Goal: Information Seeking & Learning: Learn about a topic

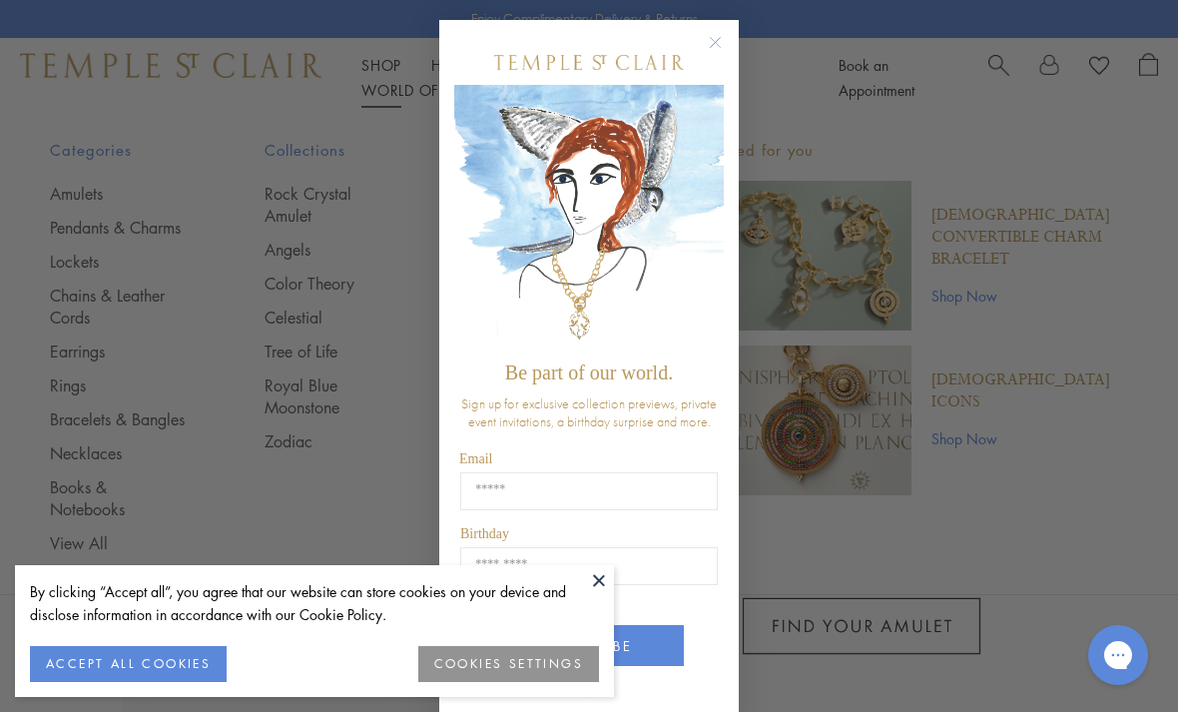
click at [719, 47] on circle "Close dialog" at bounding box center [716, 43] width 24 height 24
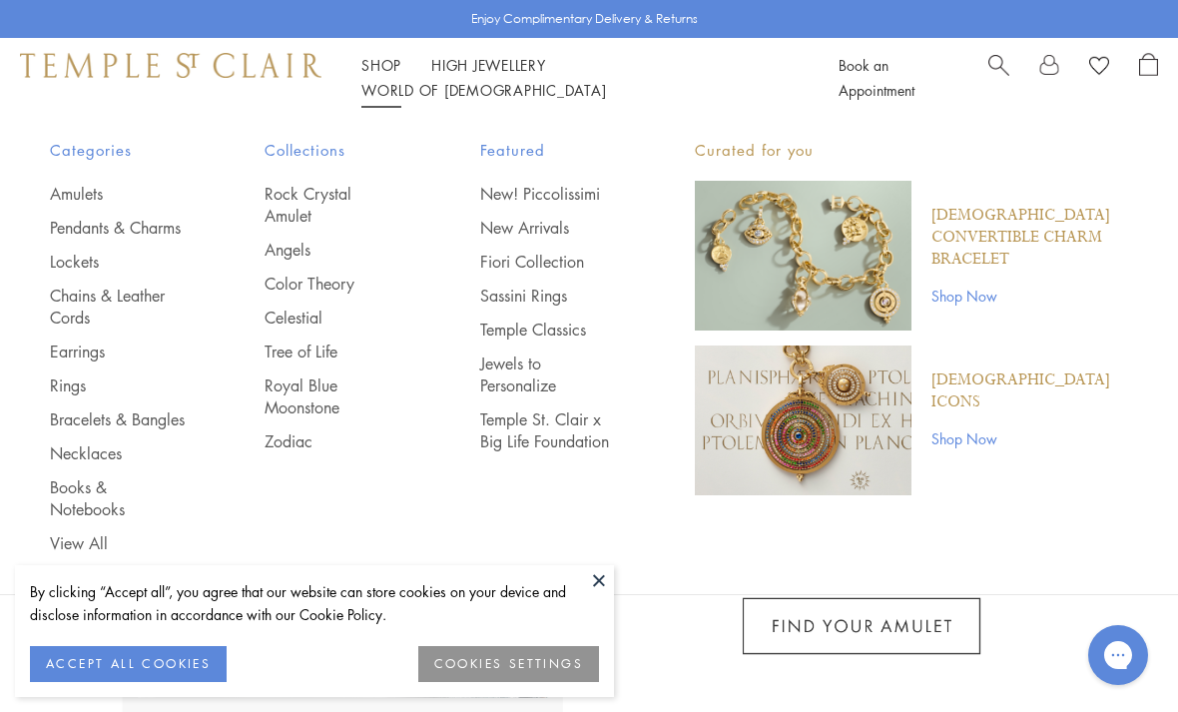
click at [91, 232] on link "Pendants & Charms" at bounding box center [117, 228] width 135 height 22
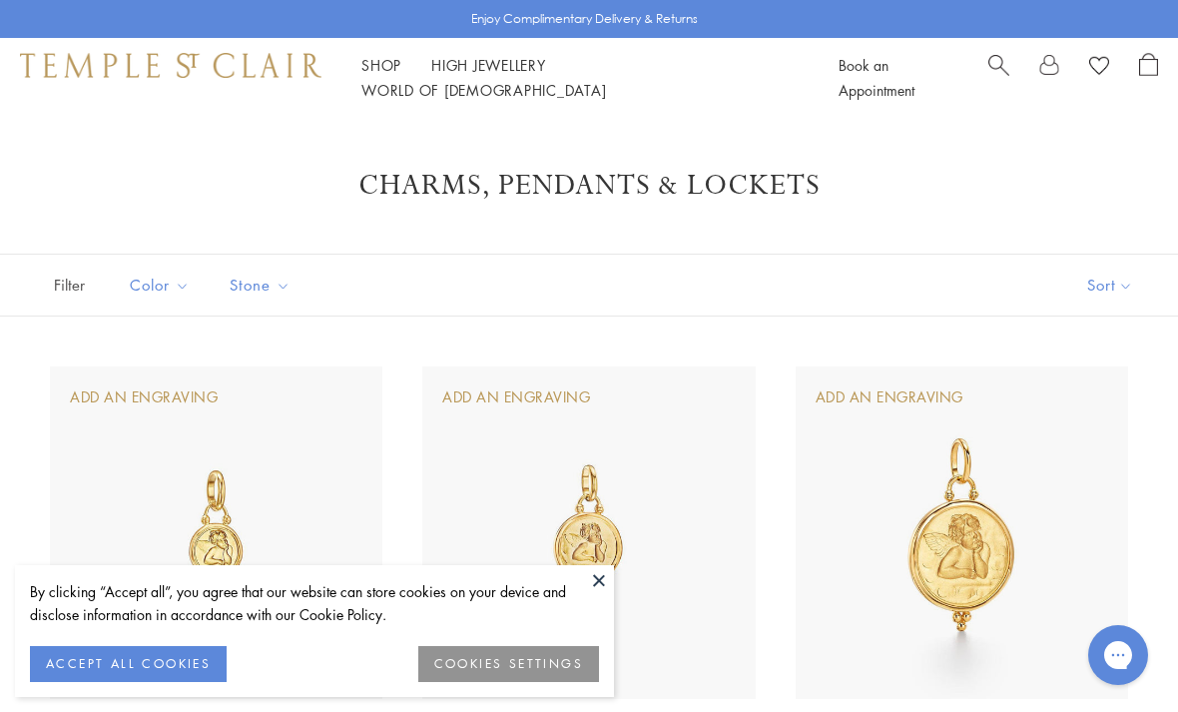
click at [601, 592] on button at bounding box center [599, 580] width 30 height 30
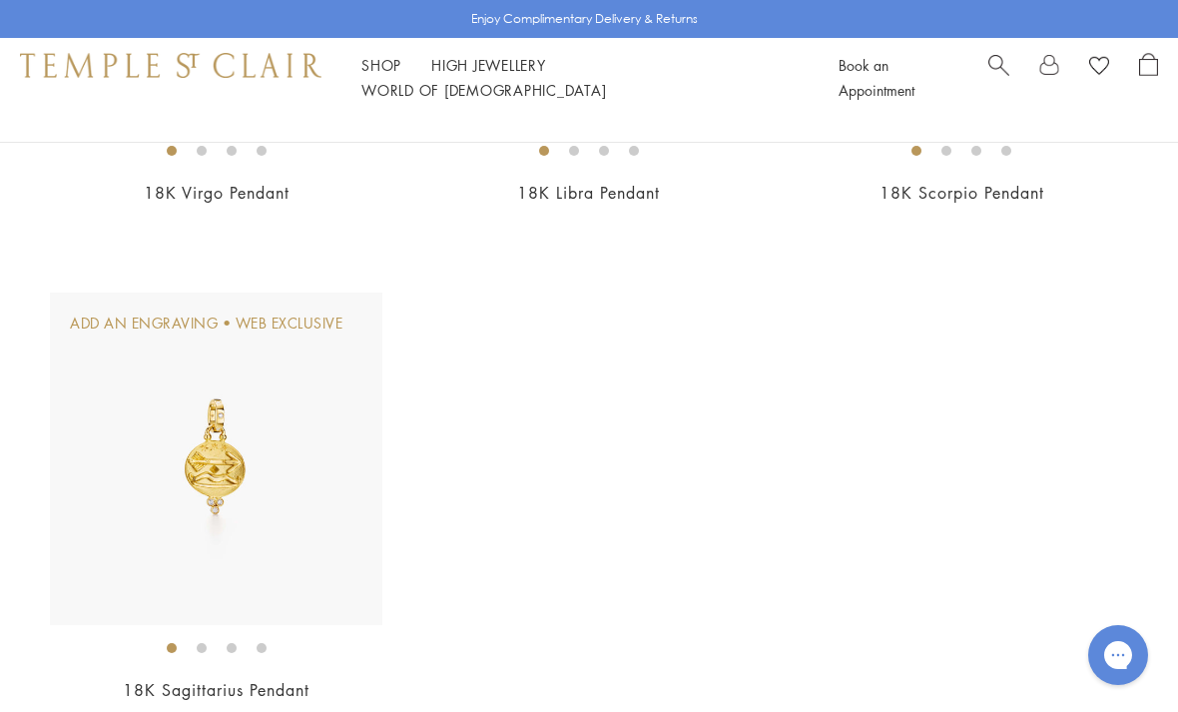
scroll to position [11224, 0]
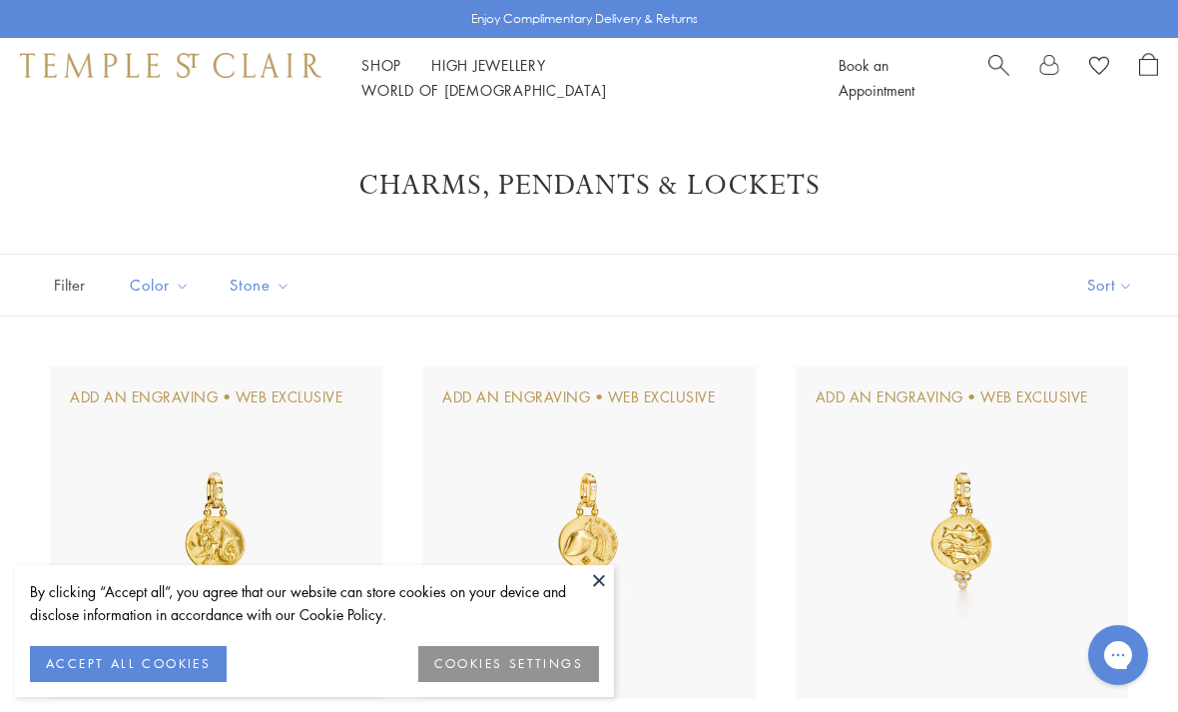
click at [493, 658] on button "COOKIES SETTINGS" at bounding box center [508, 664] width 181 height 36
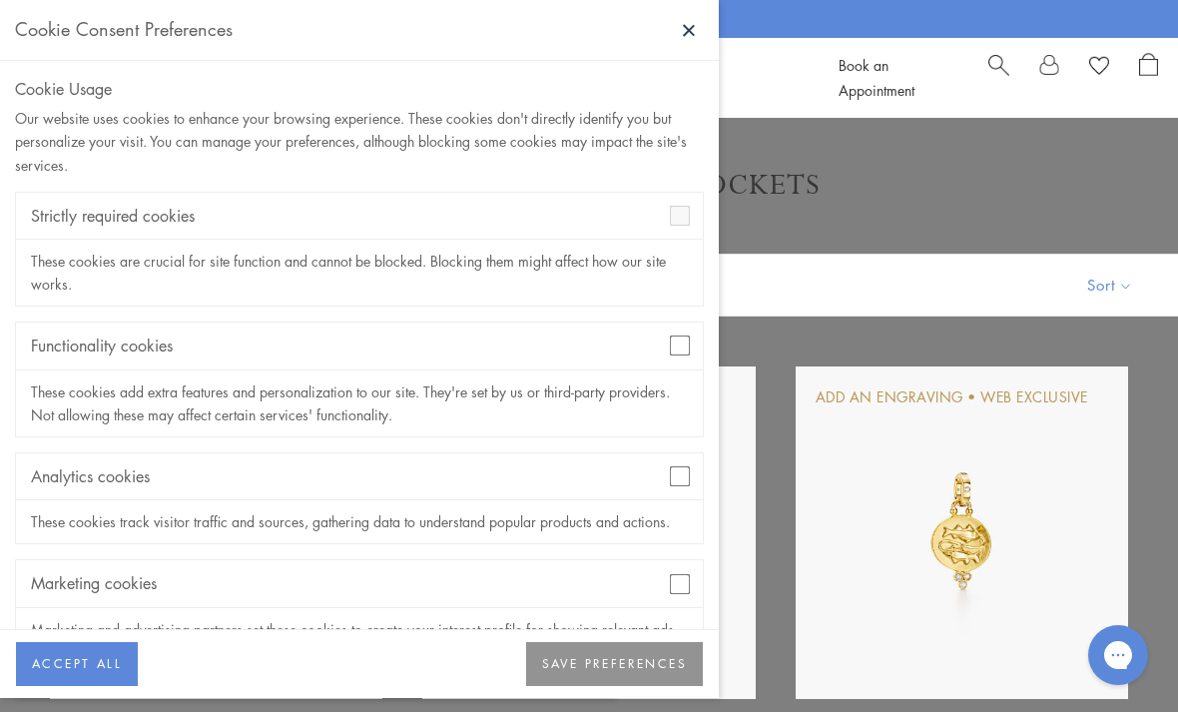
click at [695, 456] on div "Analytics cookies" at bounding box center [359, 476] width 687 height 47
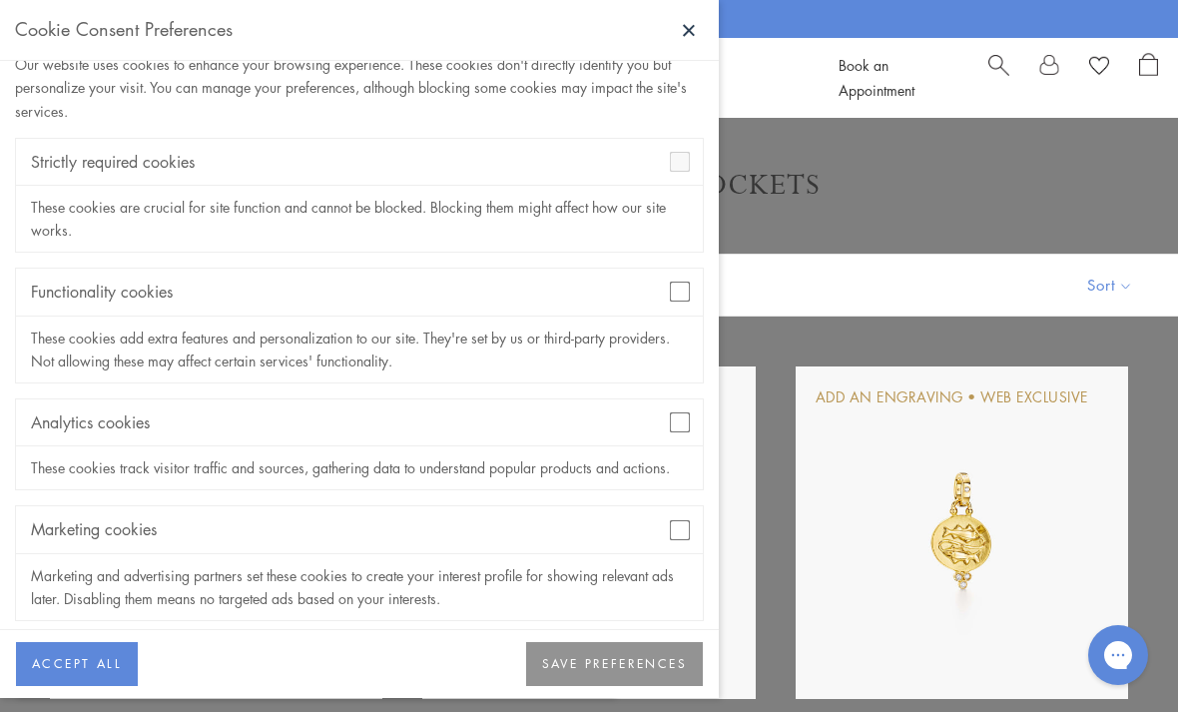
scroll to position [53, 0]
click at [586, 678] on button "SAVE PREFERENCES" at bounding box center [614, 664] width 177 height 44
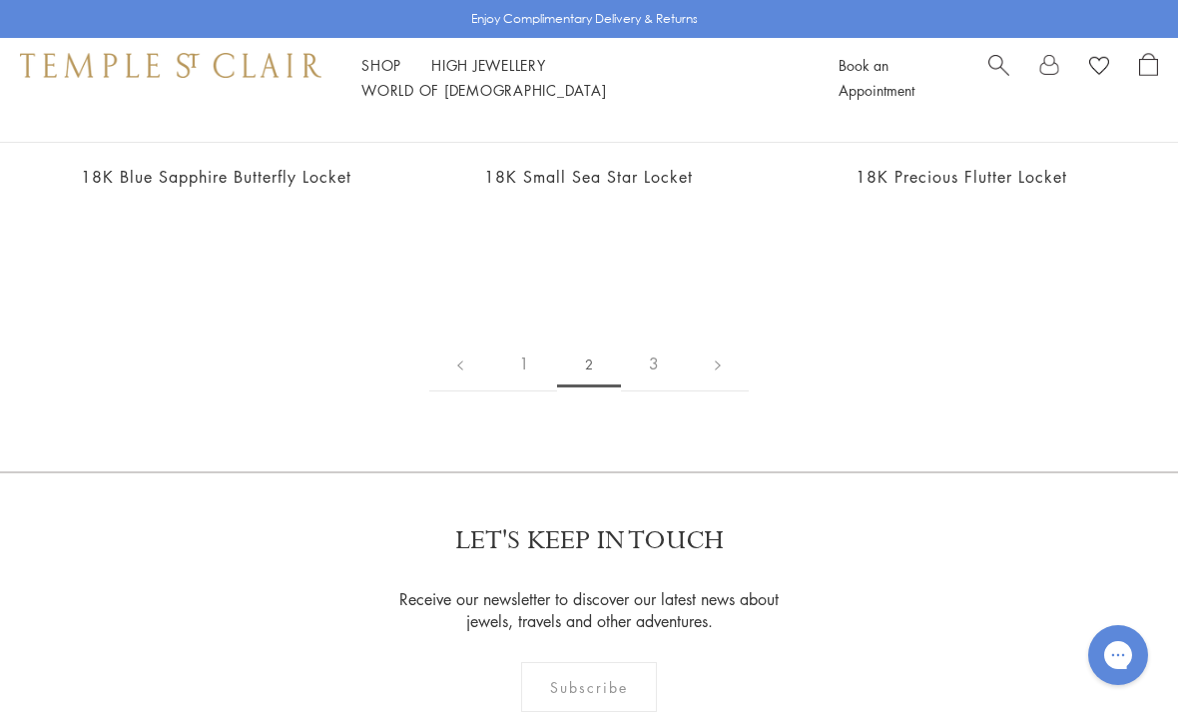
scroll to position [9537, 0]
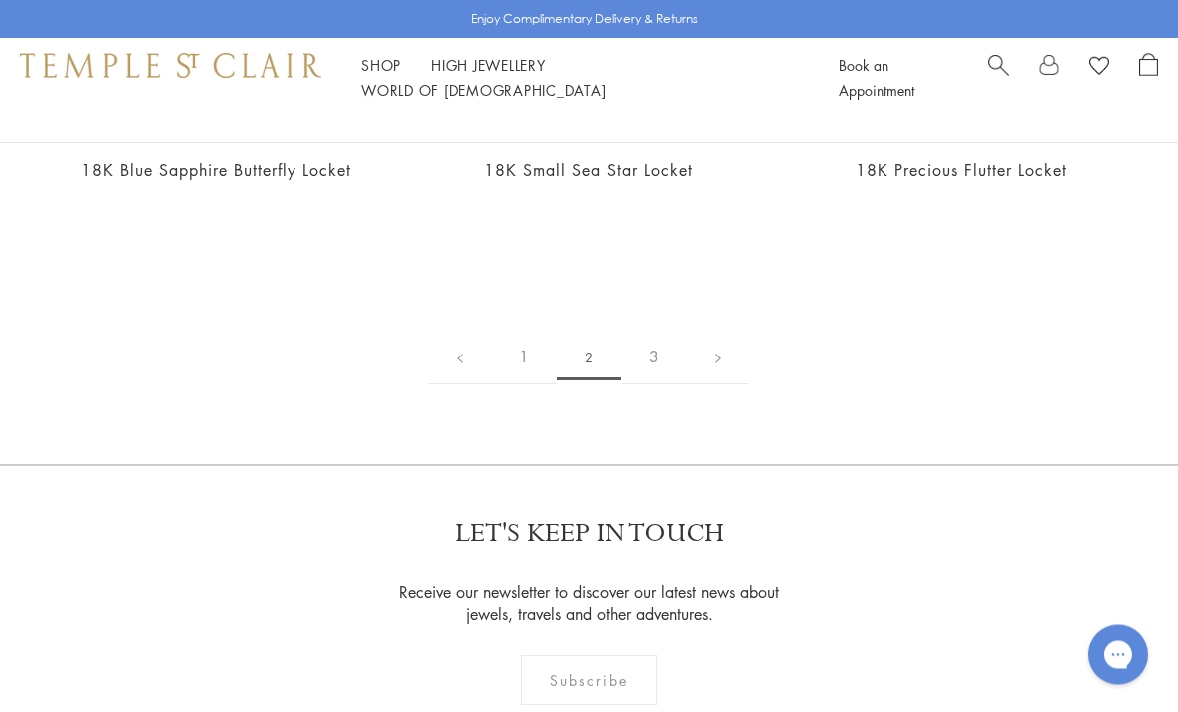
click at [724, 385] on link at bounding box center [718, 357] width 62 height 55
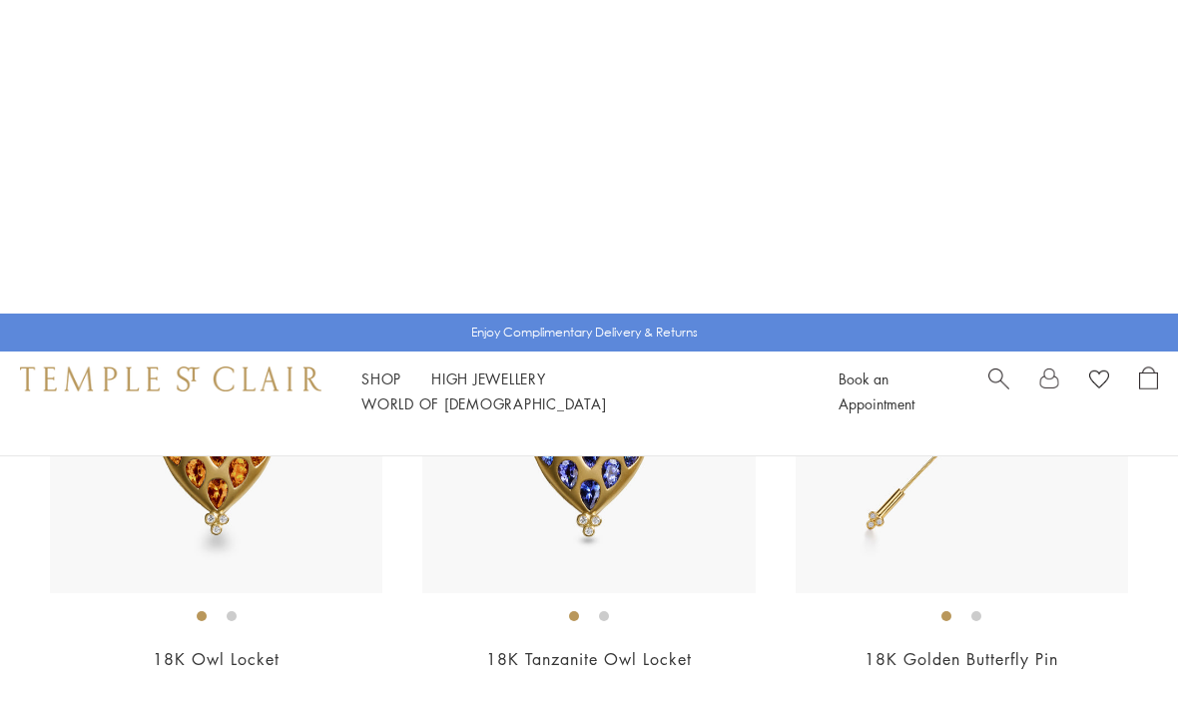
scroll to position [76, 0]
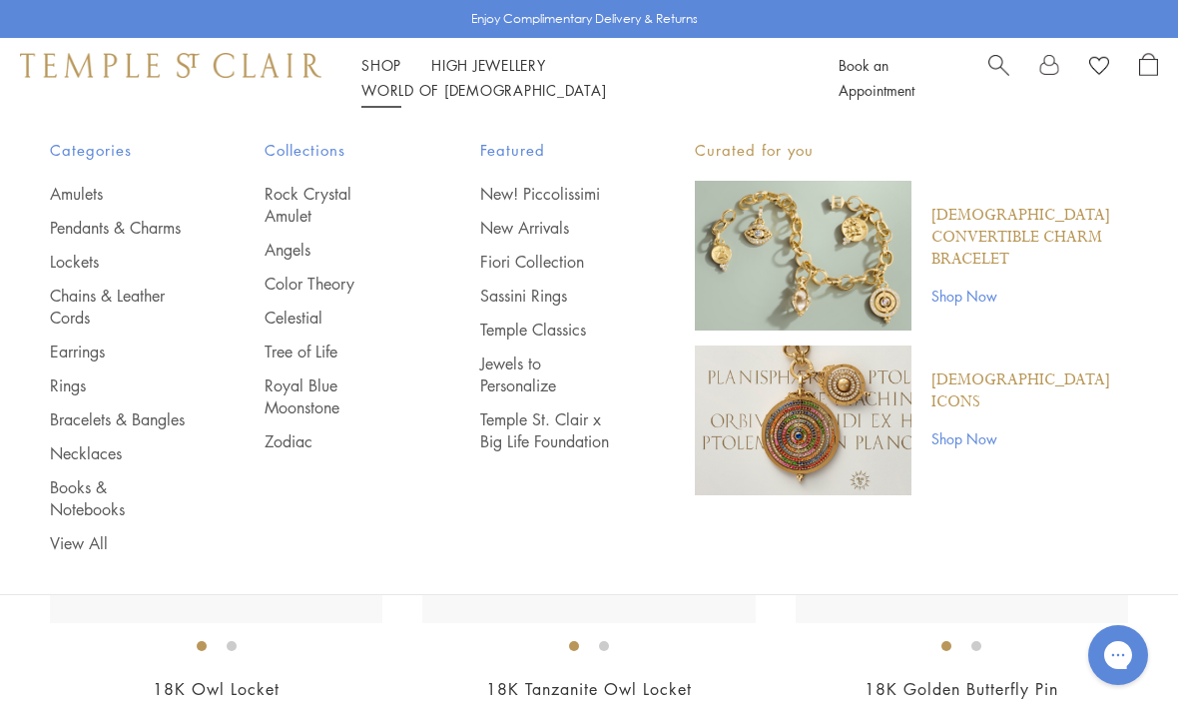
click at [85, 203] on link "Amulets" at bounding box center [117, 194] width 135 height 22
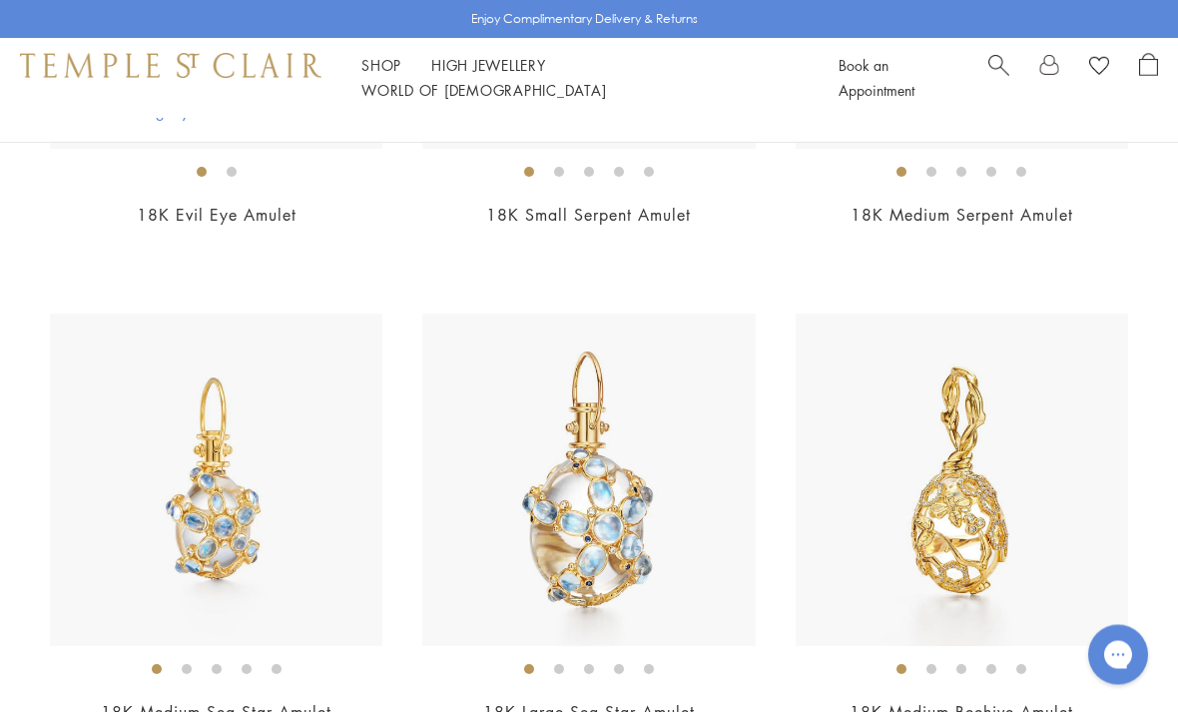
scroll to position [9566, 0]
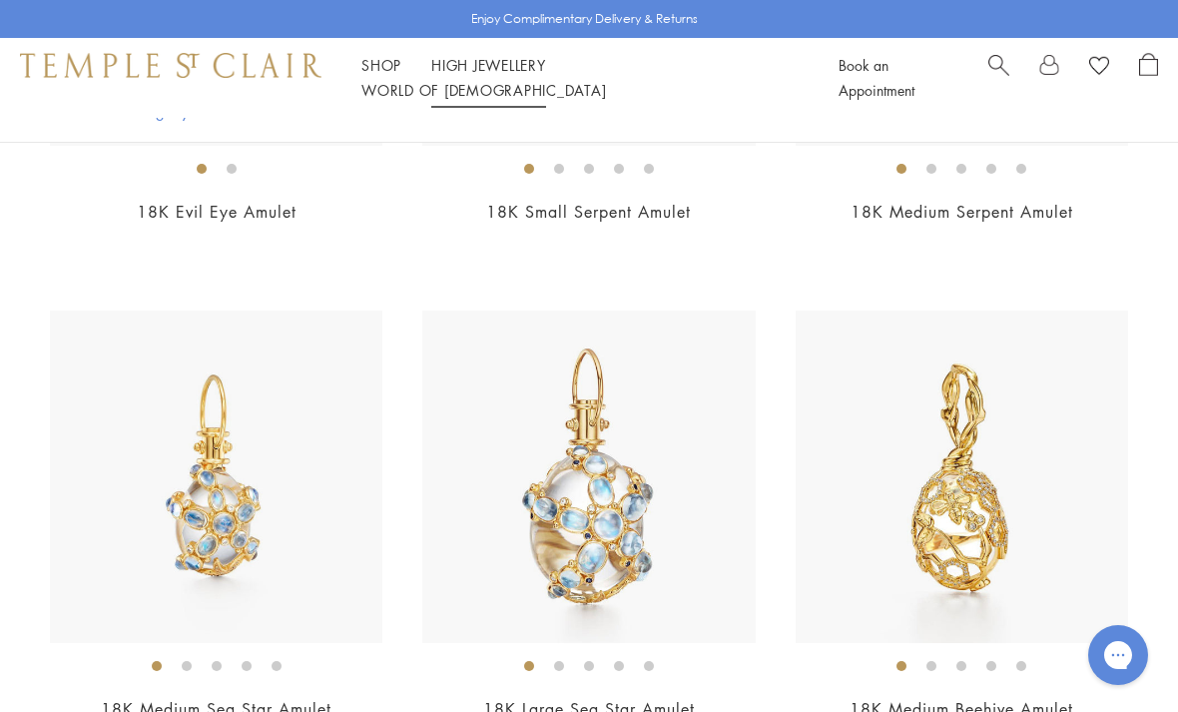
click at [479, 75] on link "High Jewellery High Jewellery" at bounding box center [488, 65] width 115 height 20
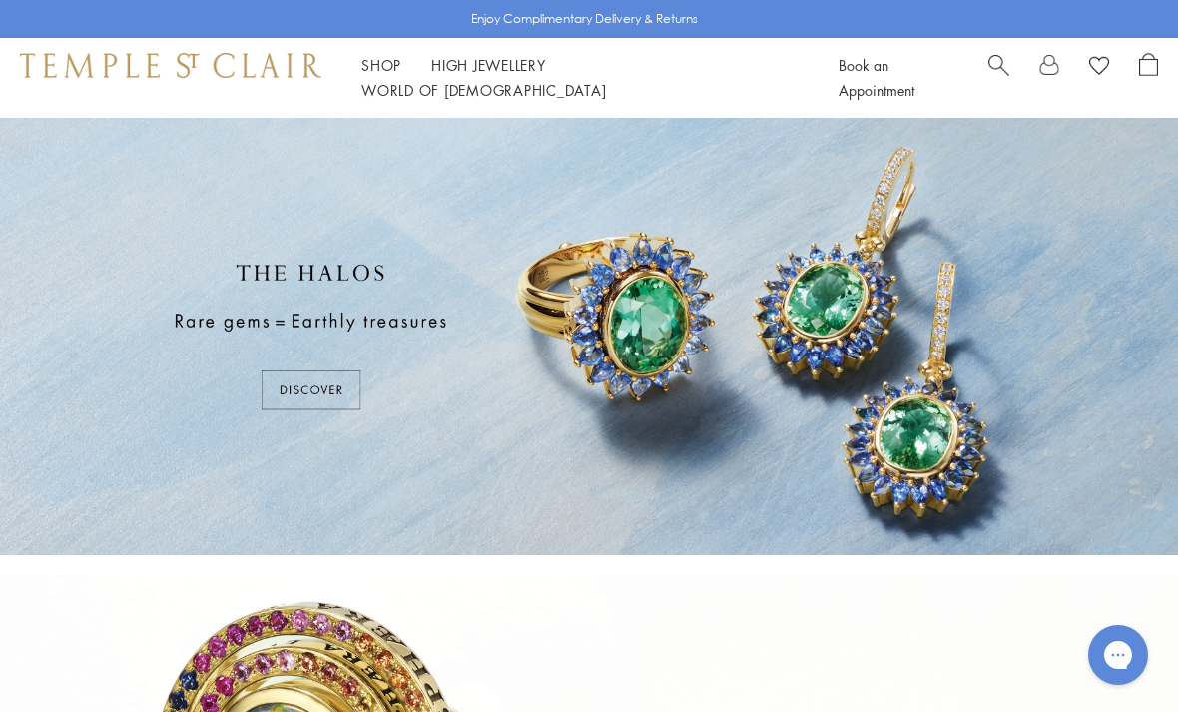
click at [383, 73] on link "Shop Shop" at bounding box center [381, 65] width 40 height 20
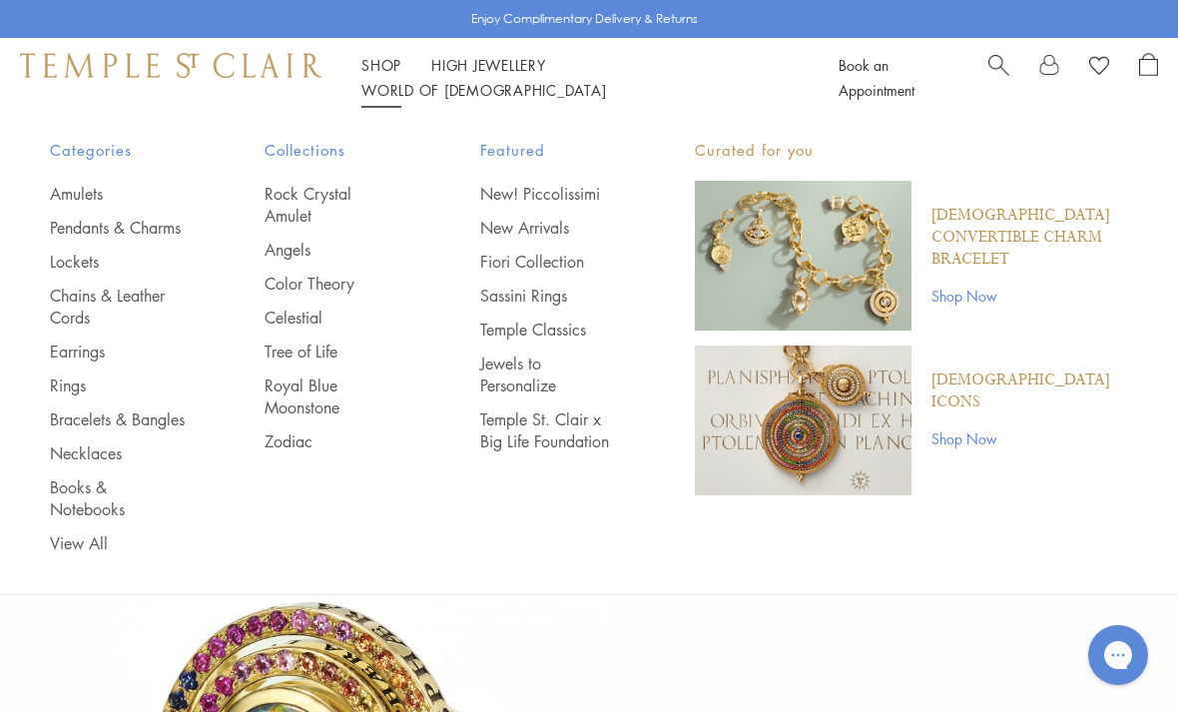
click at [298, 204] on link "Rock Crystal Amulet" at bounding box center [331, 205] width 135 height 44
